Goal: Find specific page/section: Find specific page/section

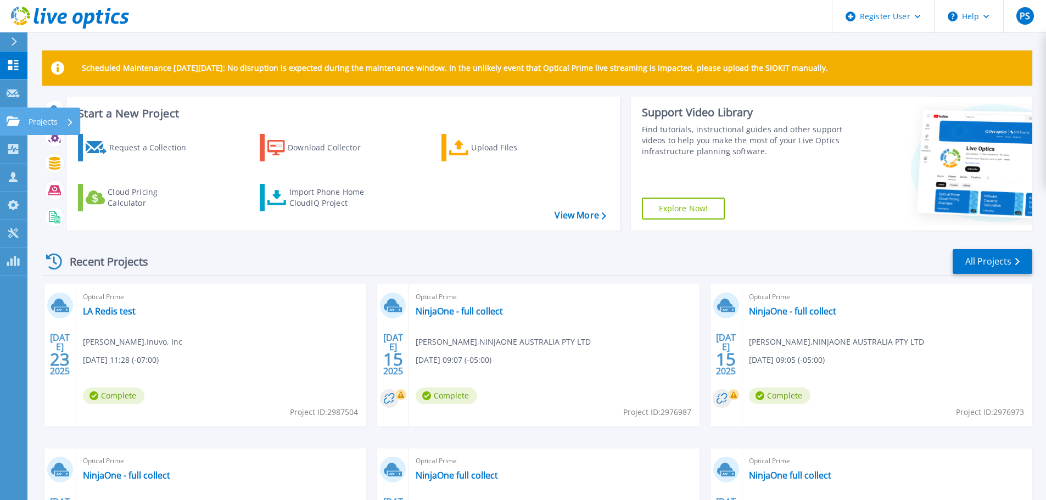
click at [28, 112] on div "Projects" at bounding box center [53, 121] width 53 height 27
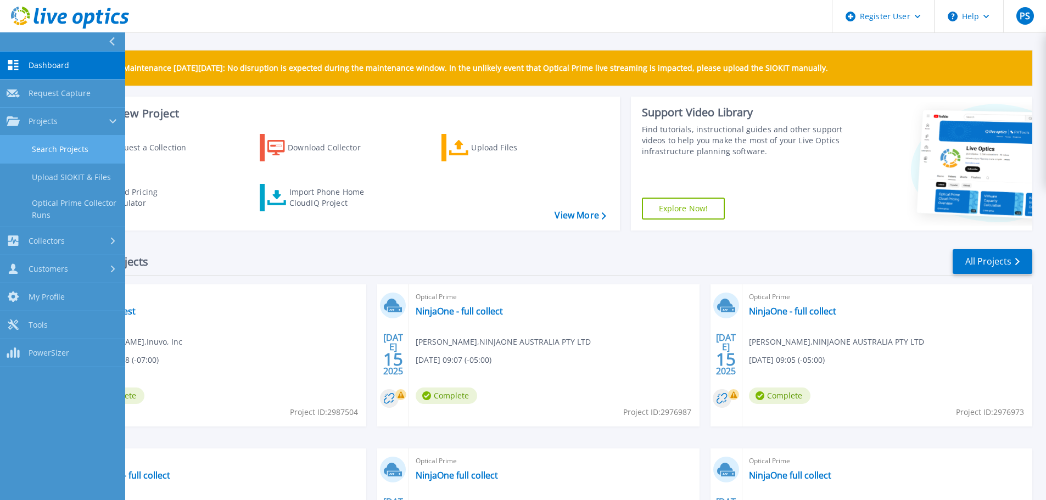
click at [77, 151] on link "Search Projects" at bounding box center [62, 150] width 125 height 28
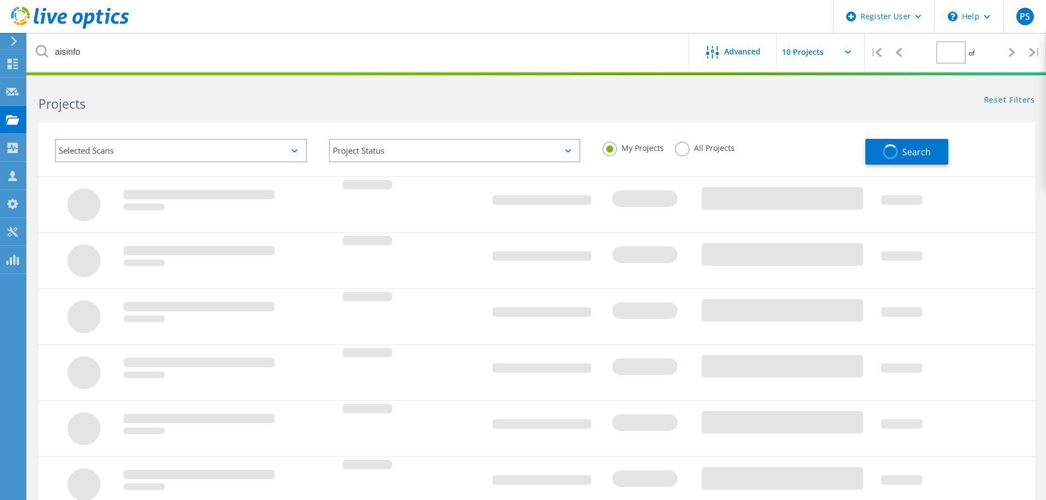
type input "1"
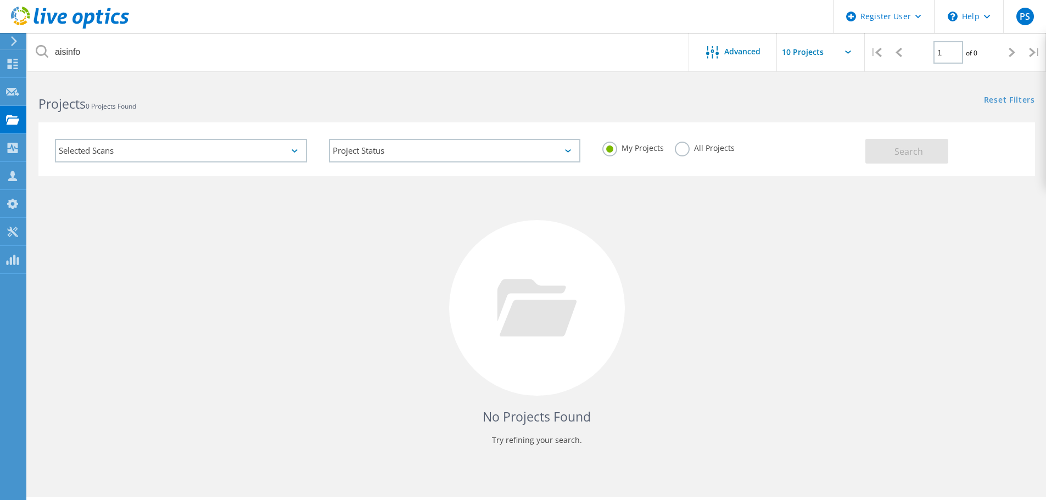
click at [684, 146] on label "All Projects" at bounding box center [705, 147] width 60 height 10
click at [0, 0] on input "All Projects" at bounding box center [0, 0] width 0 height 0
click at [882, 152] on button "Search" at bounding box center [907, 151] width 83 height 25
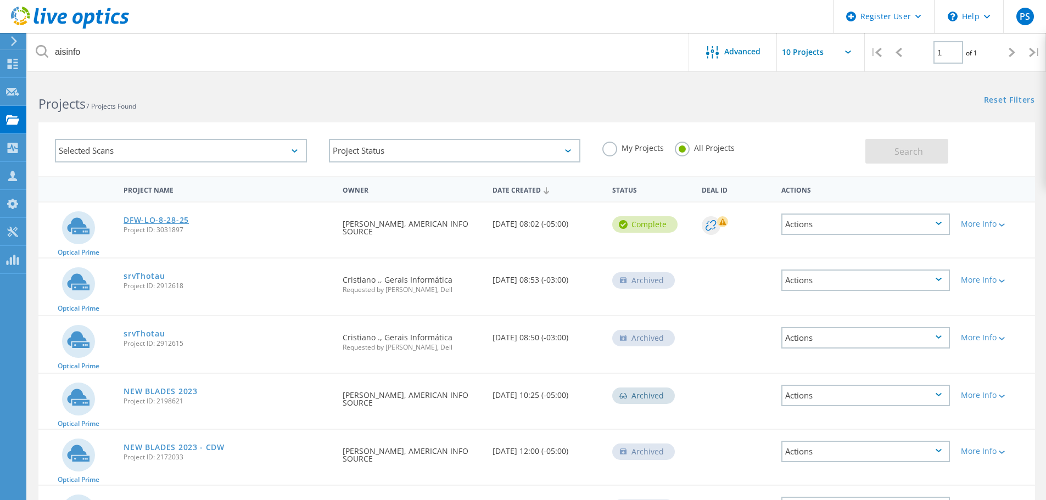
click at [184, 220] on link "DFW-LO-8-28-25" at bounding box center [156, 220] width 65 height 8
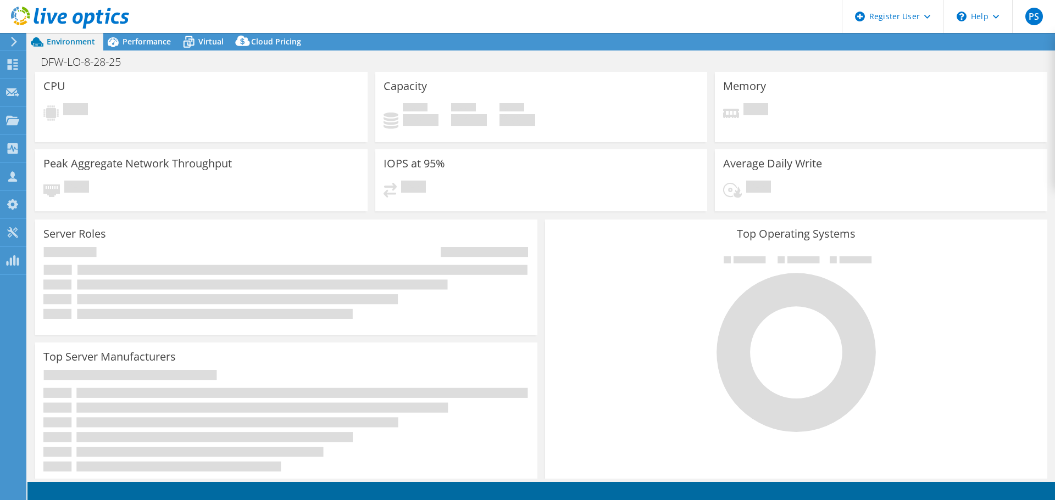
select select "USD"
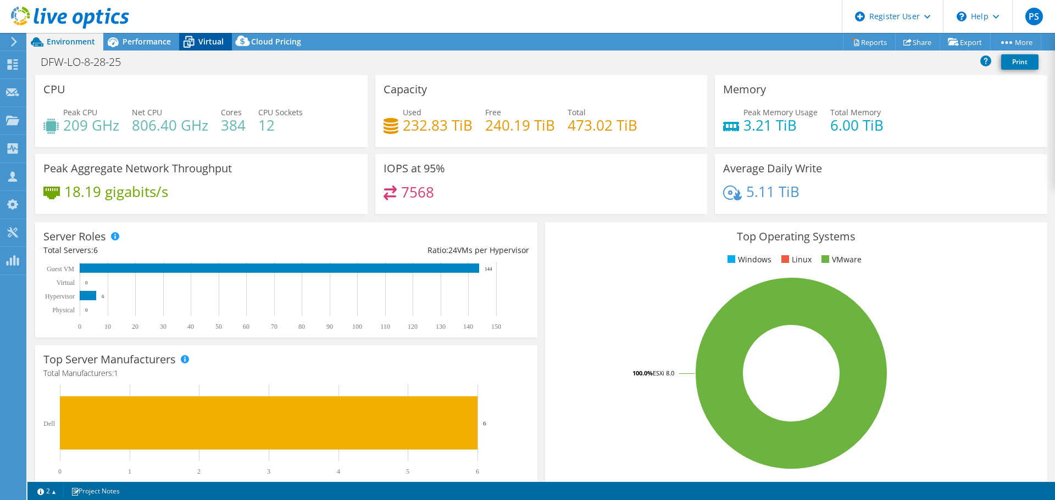
click at [200, 43] on span "Virtual" at bounding box center [210, 41] width 25 height 10
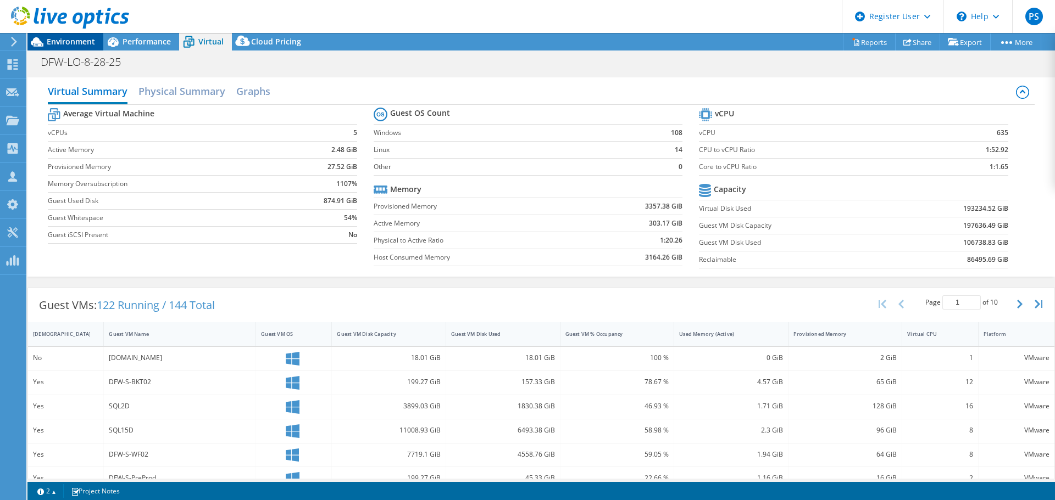
click at [51, 40] on span "Environment" at bounding box center [71, 41] width 48 height 10
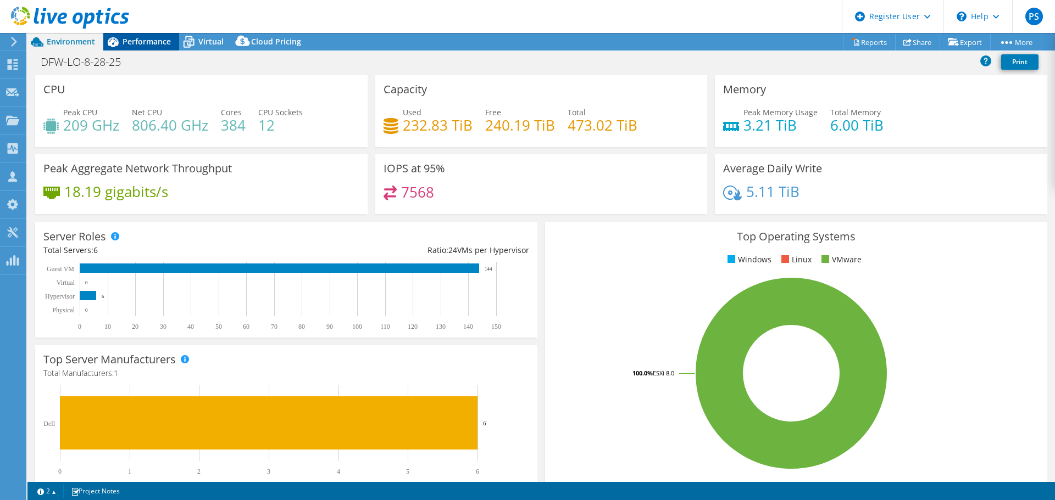
click at [158, 43] on span "Performance" at bounding box center [146, 41] width 48 height 10
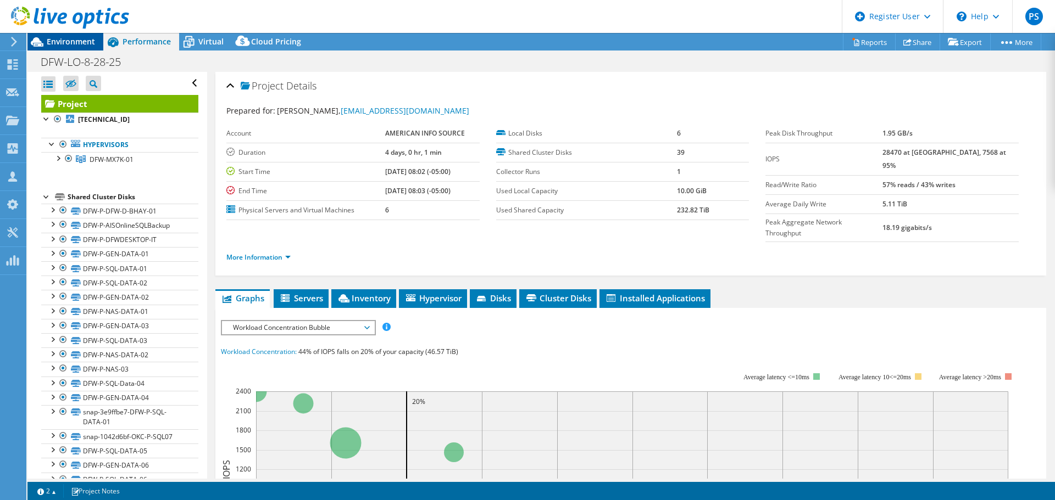
click at [69, 41] on span "Environment" at bounding box center [71, 41] width 48 height 10
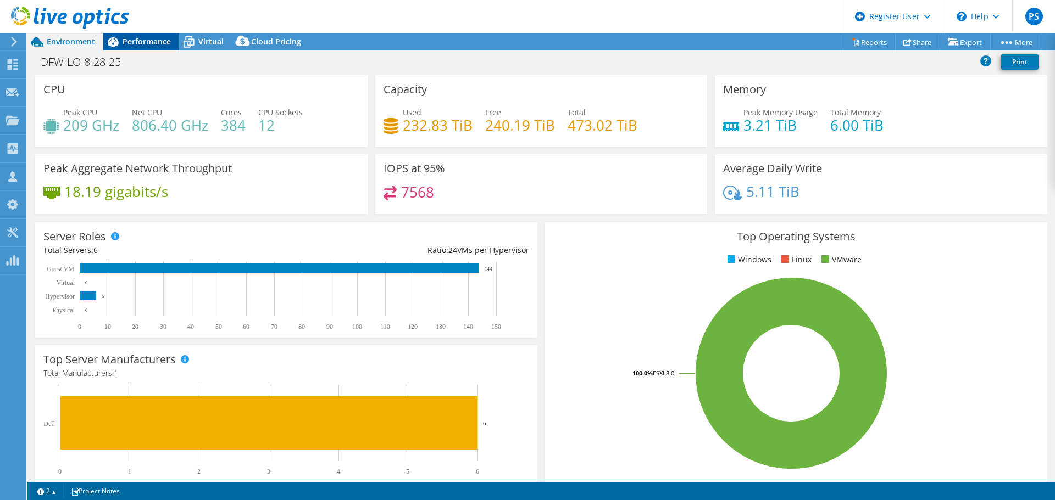
click at [135, 43] on span "Performance" at bounding box center [146, 41] width 48 height 10
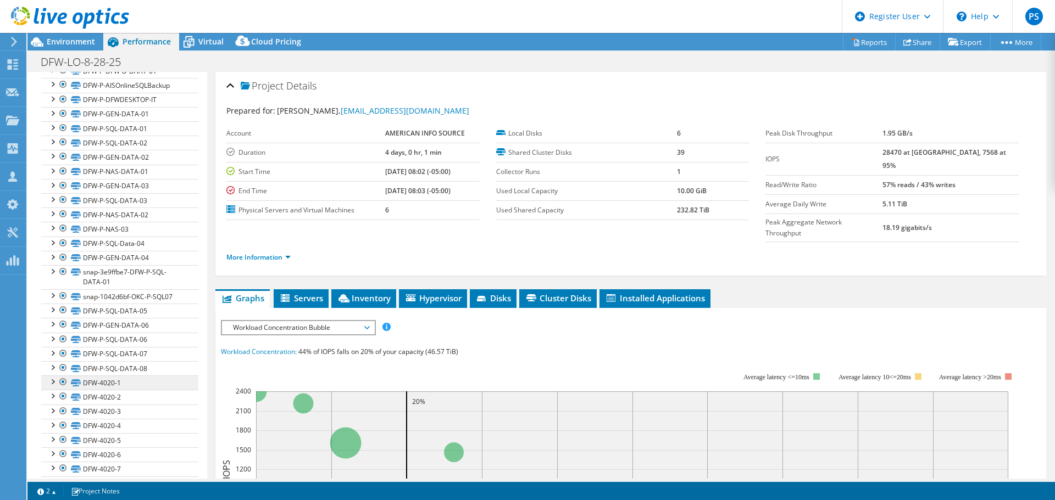
scroll to position [90, 0]
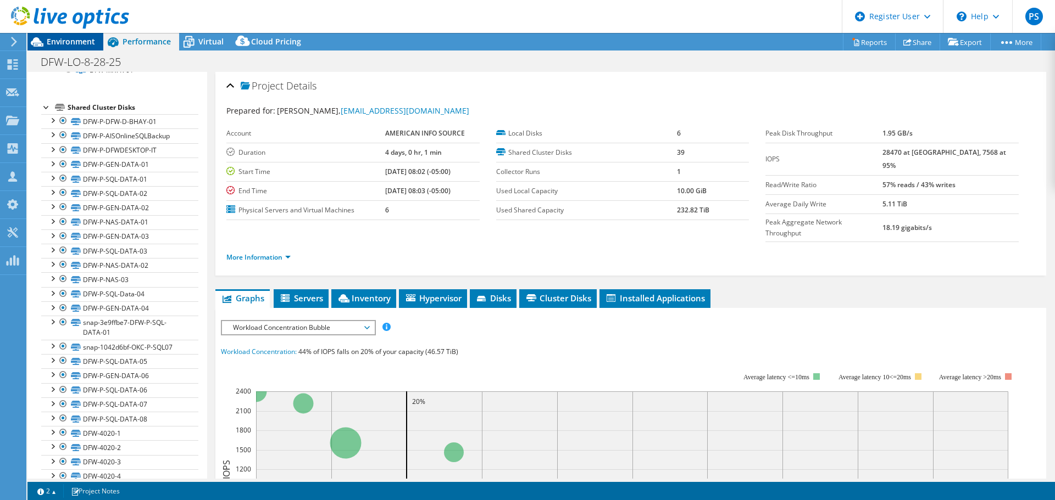
click at [84, 42] on span "Environment" at bounding box center [71, 41] width 48 height 10
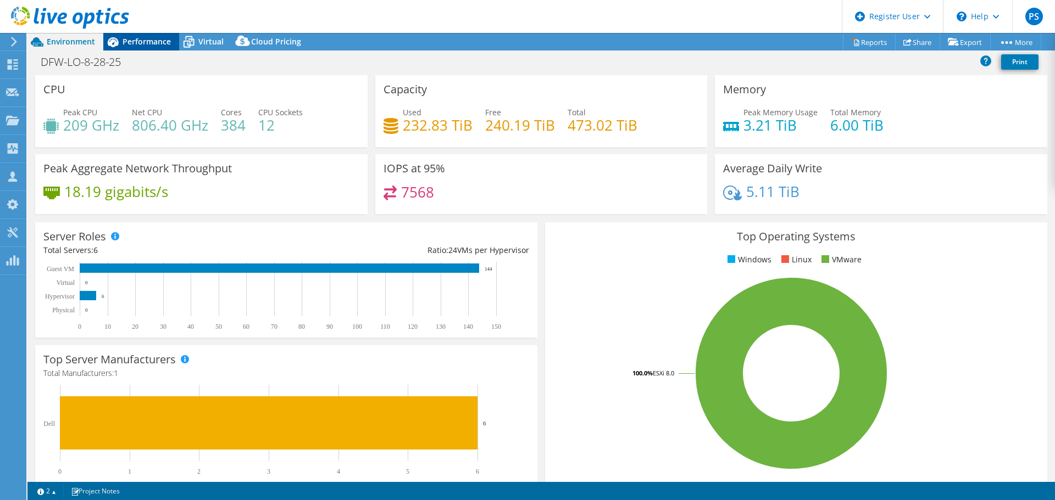
click at [140, 42] on span "Performance" at bounding box center [146, 41] width 48 height 10
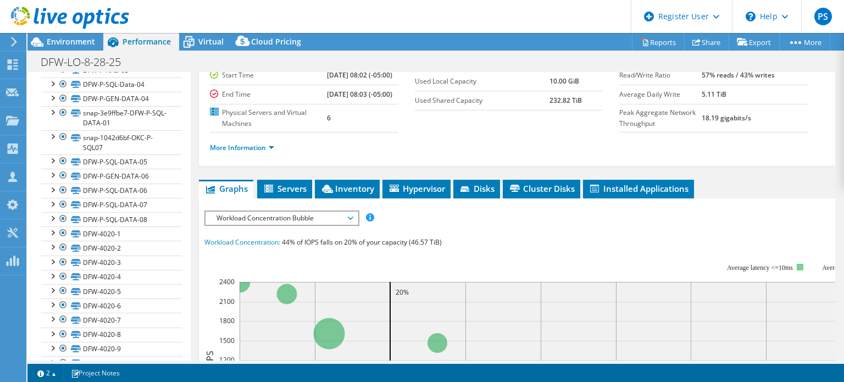
scroll to position [110, 0]
